Goal: Transaction & Acquisition: Book appointment/travel/reservation

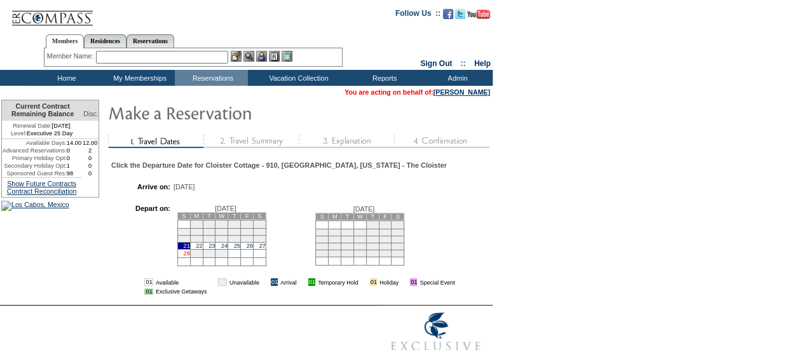
click at [189, 257] on link "28" at bounding box center [186, 253] width 6 height 6
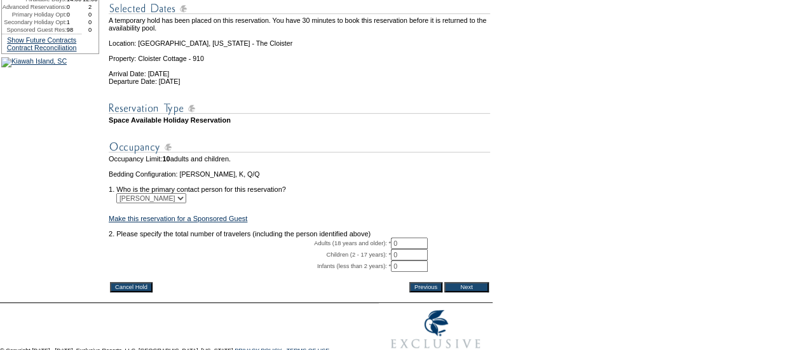
scroll to position [191, 0]
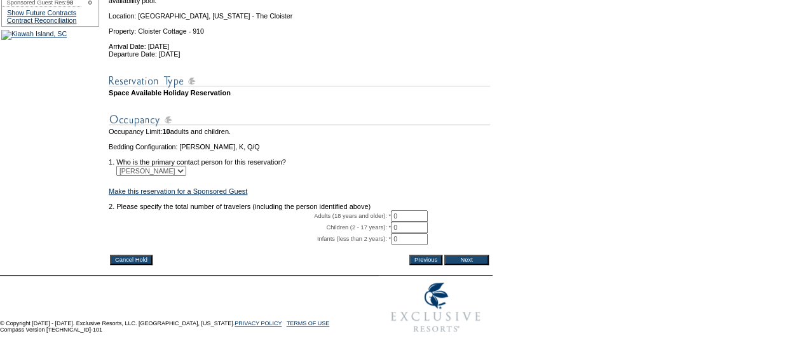
click at [393, 222] on tr "Adults (18 years and older): * 0 * *" at bounding box center [299, 215] width 381 height 11
type input "8"
click at [472, 265] on input "Next" at bounding box center [466, 260] width 44 height 10
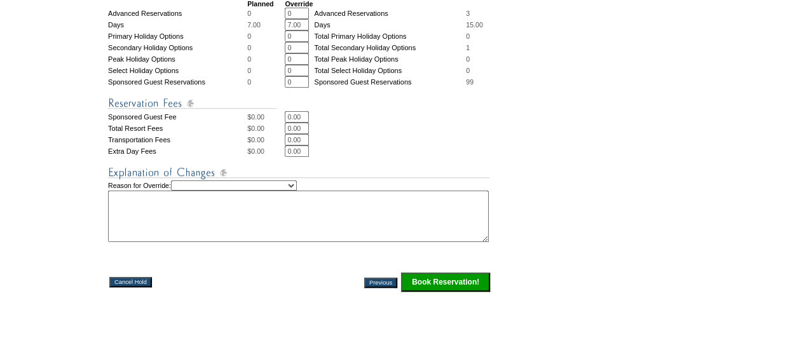
scroll to position [508, 0]
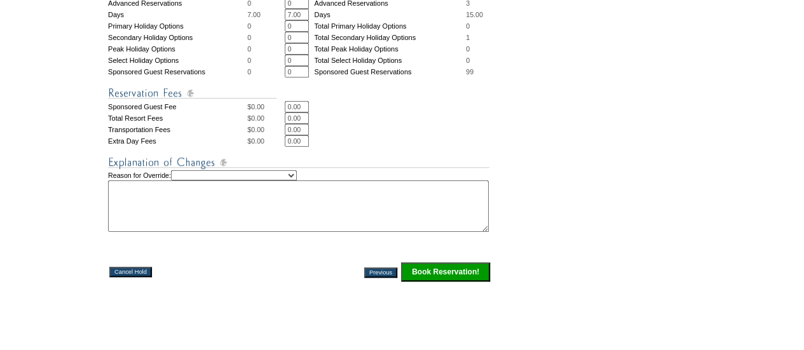
click at [441, 282] on input "Book Reservation!" at bounding box center [445, 271] width 89 height 19
